Goal: Task Accomplishment & Management: Manage account settings

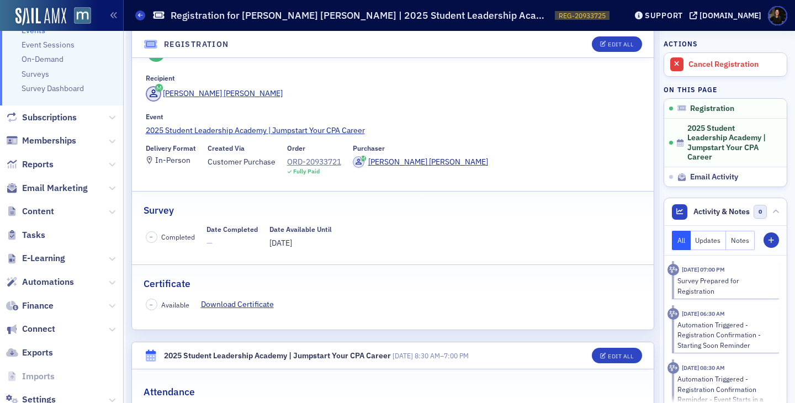
scroll to position [165, 0]
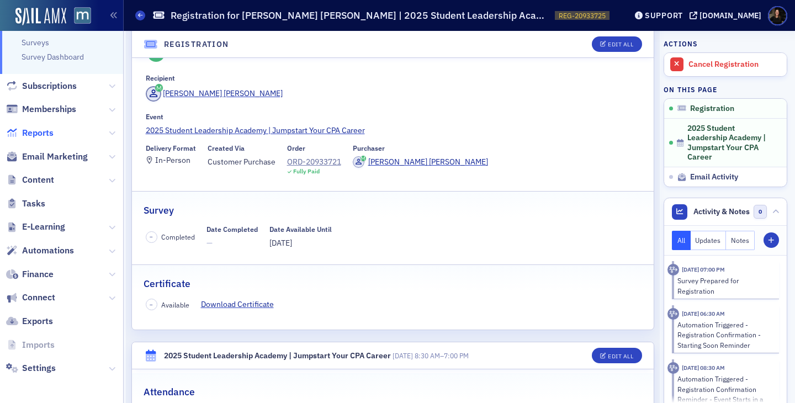
click at [39, 130] on span "Reports" at bounding box center [37, 133] width 31 height 12
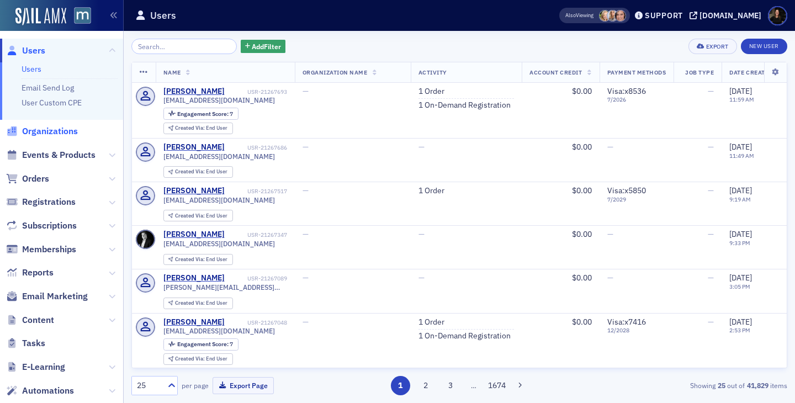
click at [47, 133] on span "Organizations" at bounding box center [50, 131] width 56 height 12
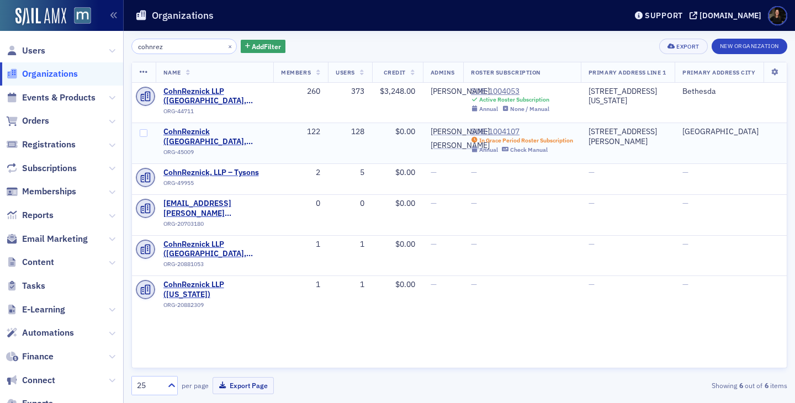
type input "cohnrez"
click at [489, 129] on div "SUB-1004107" at bounding box center [522, 132] width 102 height 10
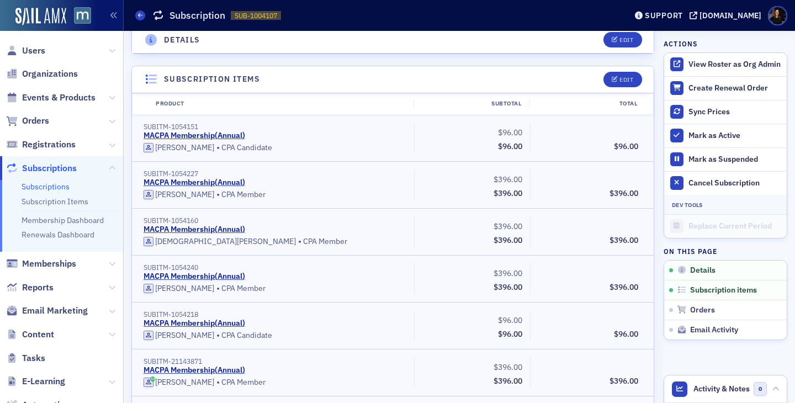
scroll to position [352, 0]
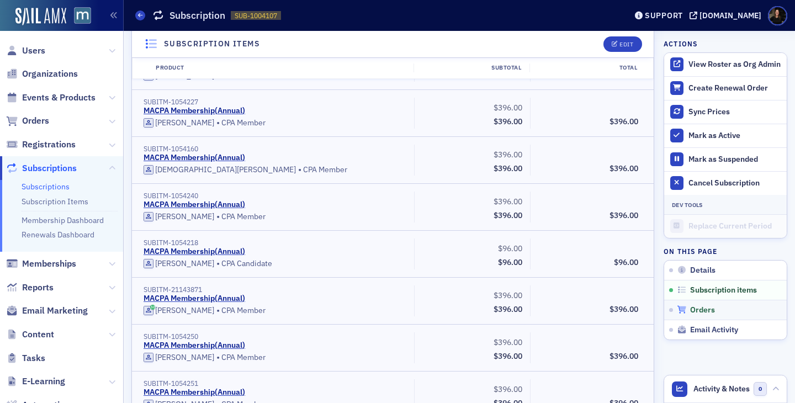
click at [692, 310] on span "Orders" at bounding box center [702, 310] width 25 height 10
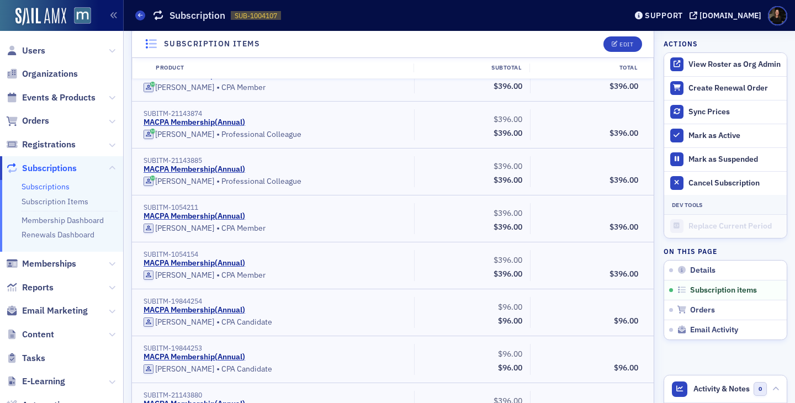
scroll to position [4983, 0]
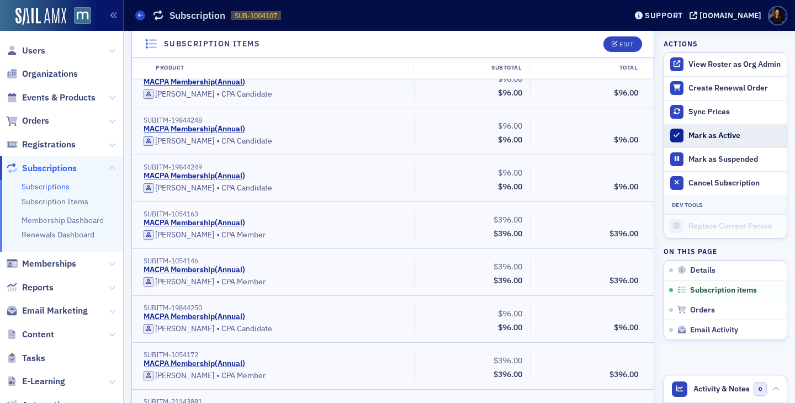
click at [681, 135] on div at bounding box center [678, 136] width 14 height 14
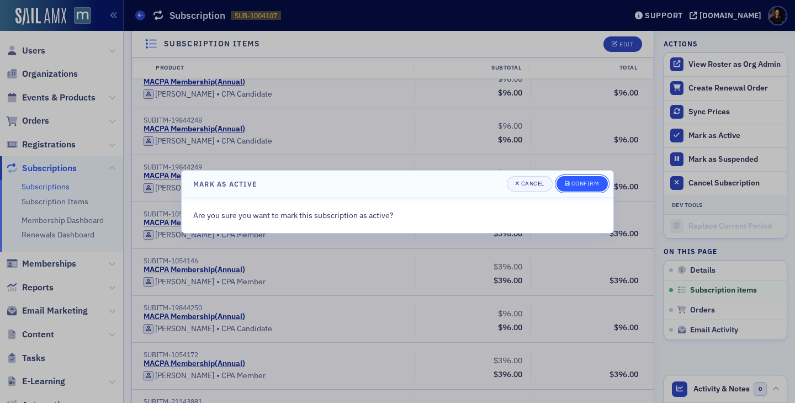
click at [578, 189] on button "Confirm" at bounding box center [582, 183] width 51 height 15
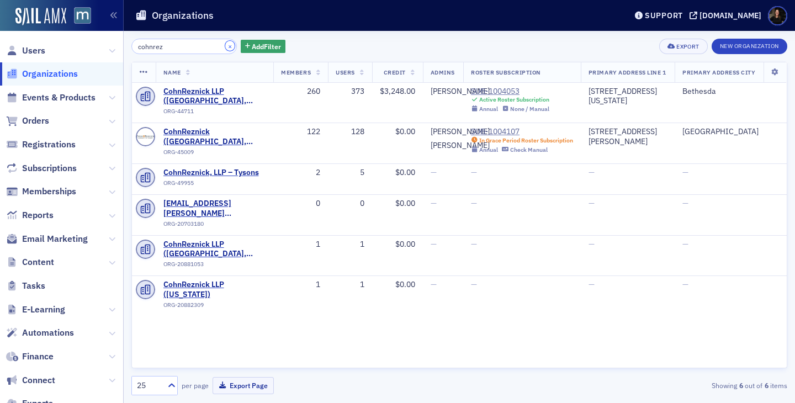
click at [225, 50] on button "×" at bounding box center [230, 46] width 10 height 10
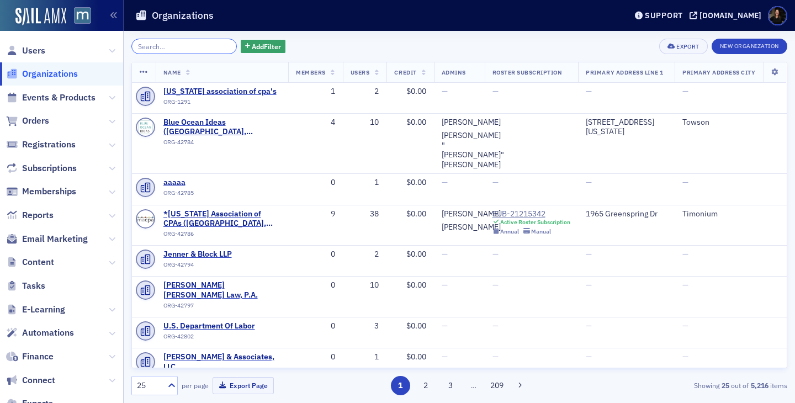
click at [196, 49] on input "search" at bounding box center [184, 46] width 106 height 15
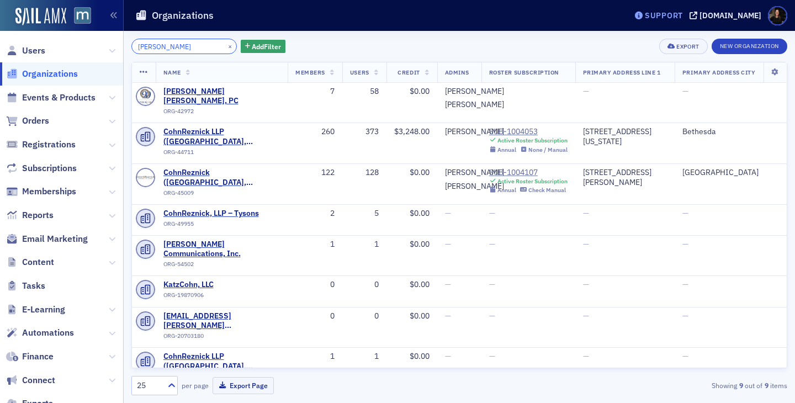
type input "[PERSON_NAME]"
